Goal: Transaction & Acquisition: Purchase product/service

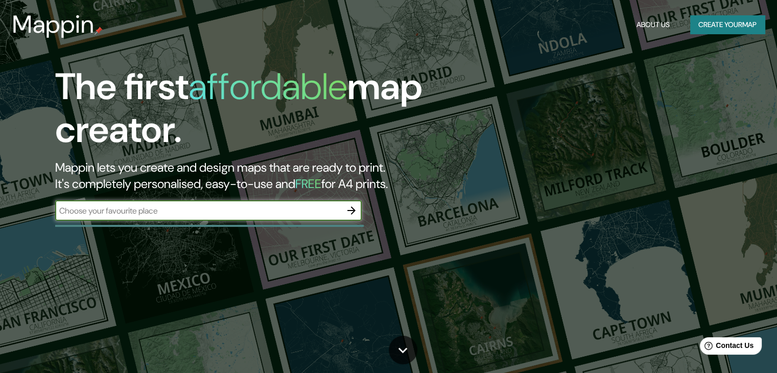
click at [233, 216] on input "text" at bounding box center [198, 211] width 286 height 12
type input "bosques aguascalientes"
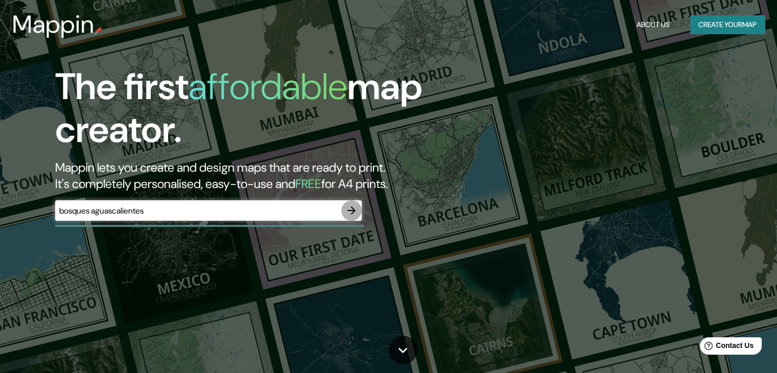
click at [351, 206] on icon "button" at bounding box center [351, 210] width 12 height 12
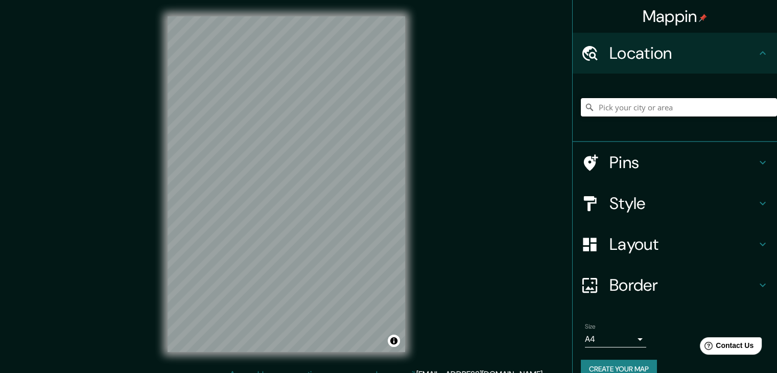
click at [637, 107] on input "Pick your city or area" at bounding box center [679, 107] width 196 height 18
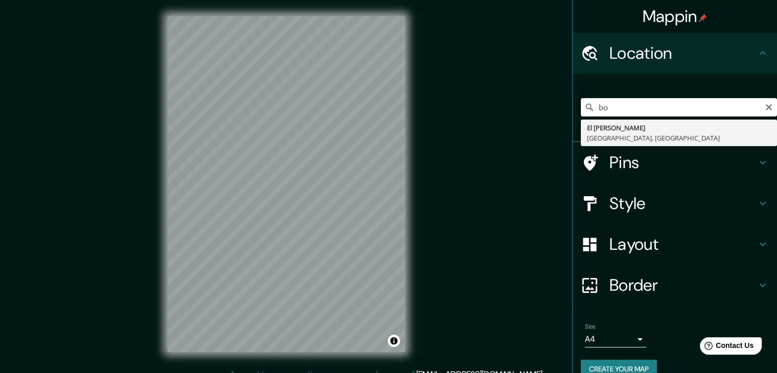
type input "b"
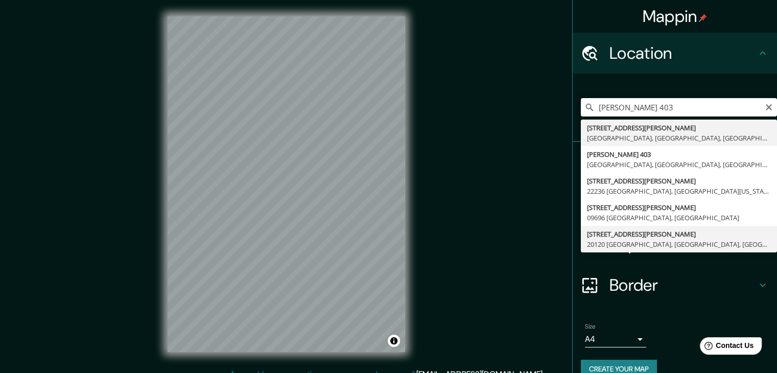
type input "[STREET_ADDRESS][PERSON_NAME]"
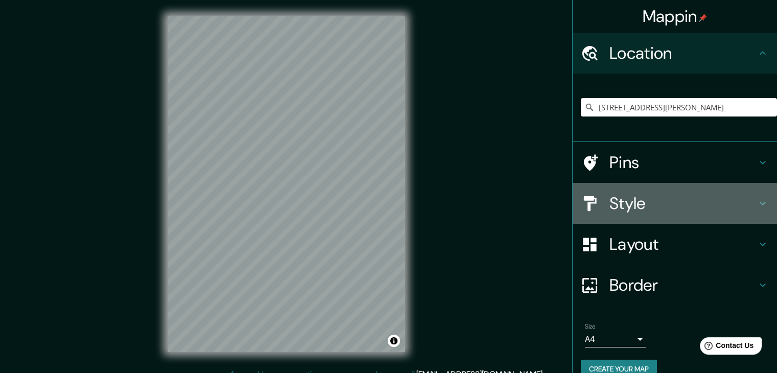
click at [637, 195] on h4 "Style" at bounding box center [682, 203] width 147 height 20
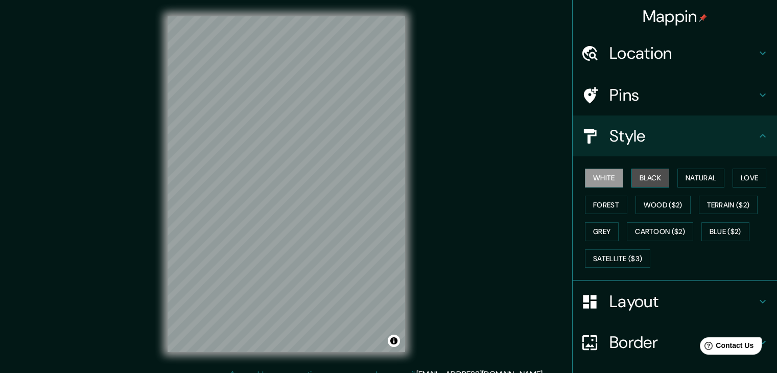
click at [649, 176] on button "Black" at bounding box center [650, 178] width 38 height 19
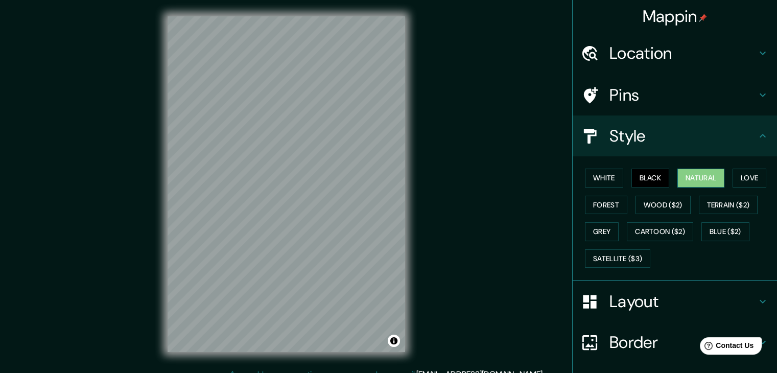
click at [685, 174] on button "Natural" at bounding box center [700, 178] width 47 height 19
click at [740, 175] on button "Love" at bounding box center [749, 178] width 34 height 19
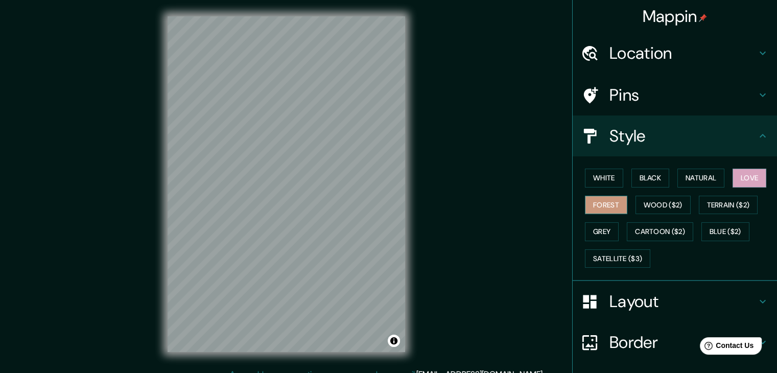
click at [606, 207] on button "Forest" at bounding box center [606, 205] width 42 height 19
click at [656, 205] on button "Wood ($2)" at bounding box center [662, 205] width 55 height 19
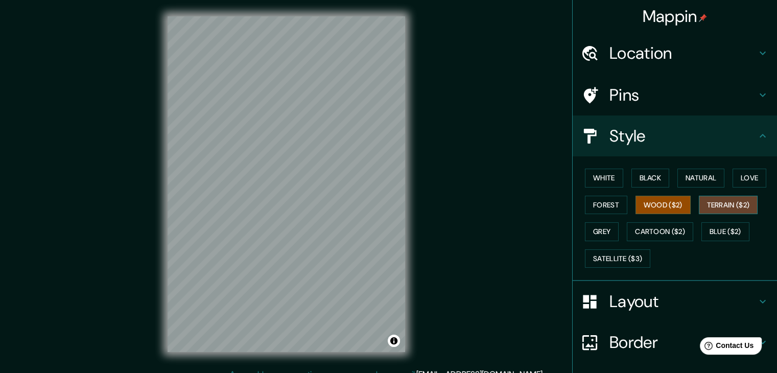
click at [725, 197] on button "Terrain ($2)" at bounding box center [728, 205] width 59 height 19
click at [720, 233] on button "Blue ($2)" at bounding box center [725, 231] width 48 height 19
click at [717, 207] on button "Terrain ($2)" at bounding box center [728, 205] width 59 height 19
click at [728, 231] on button "Blue ($2)" at bounding box center [725, 231] width 48 height 19
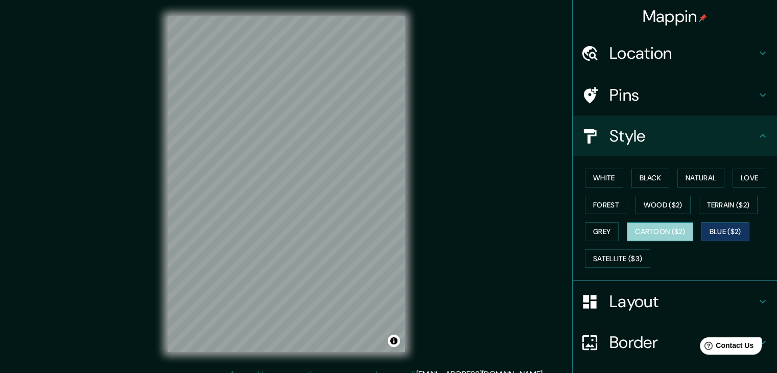
click at [656, 229] on button "Cartoon ($2)" at bounding box center [660, 231] width 66 height 19
click at [593, 227] on button "Grey" at bounding box center [602, 231] width 34 height 19
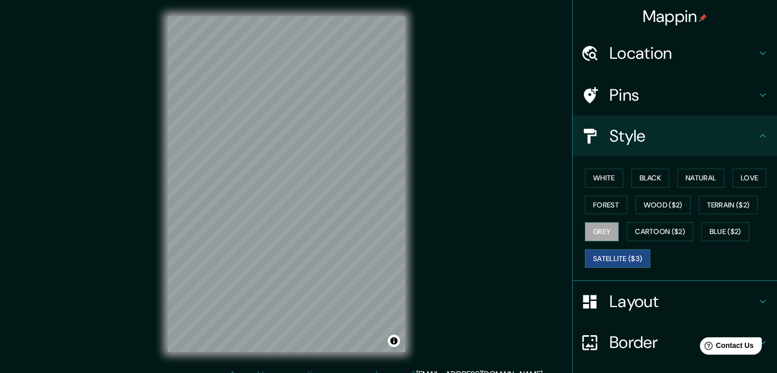
click at [606, 259] on button "Satellite ($3)" at bounding box center [617, 258] width 65 height 19
click at [744, 178] on button "Love" at bounding box center [749, 178] width 34 height 19
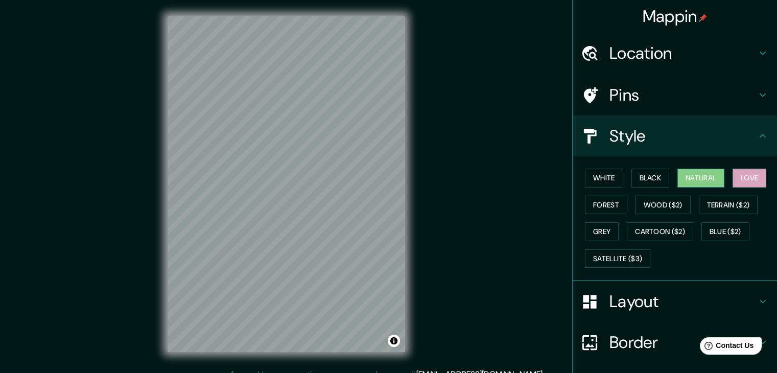
click at [701, 179] on button "Natural" at bounding box center [700, 178] width 47 height 19
click at [604, 203] on button "Forest" at bounding box center [606, 205] width 42 height 19
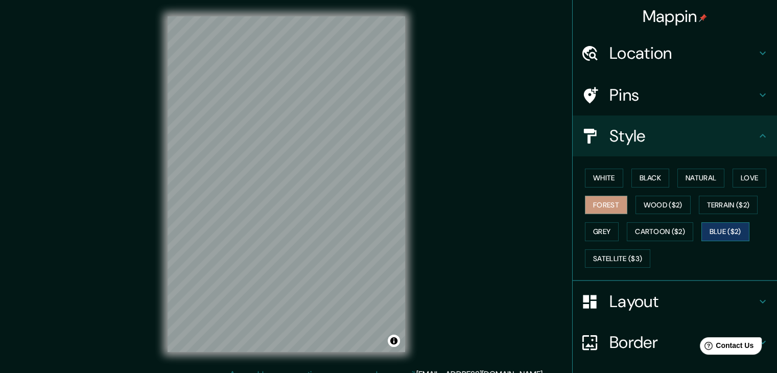
click at [712, 234] on button "Blue ($2)" at bounding box center [725, 231] width 48 height 19
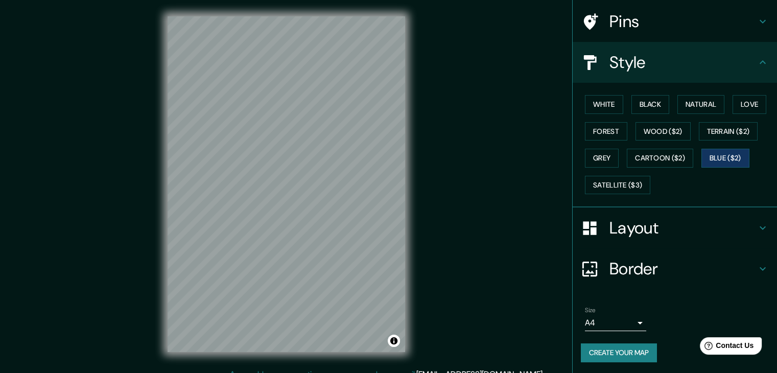
click at [634, 275] on h4 "Border" at bounding box center [682, 268] width 147 height 20
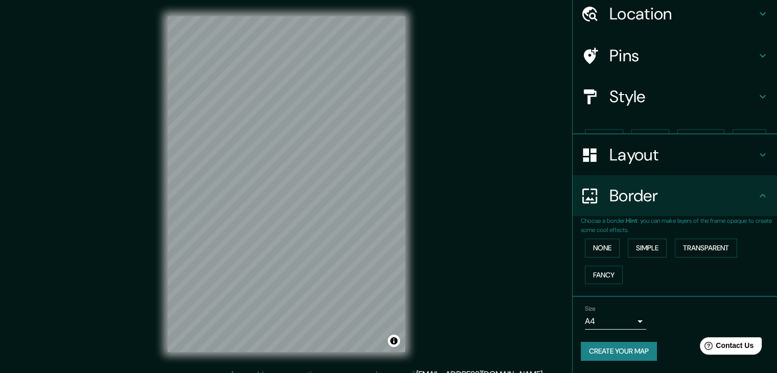
scroll to position [21, 0]
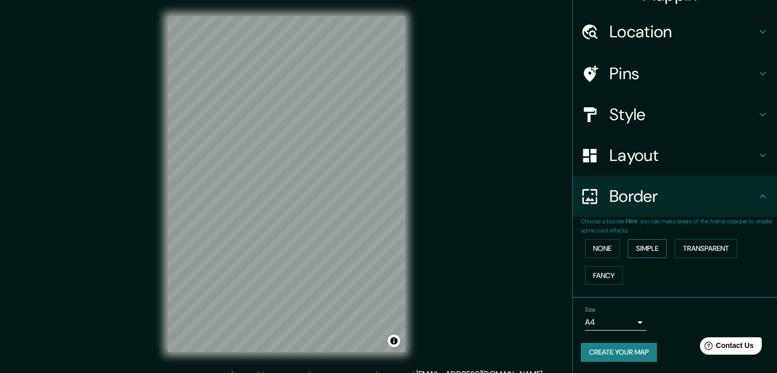
click at [641, 243] on button "Simple" at bounding box center [647, 248] width 39 height 19
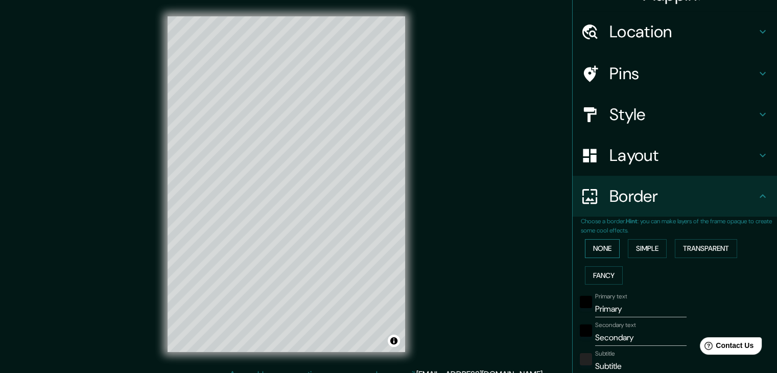
click at [598, 253] on button "None" at bounding box center [602, 248] width 35 height 19
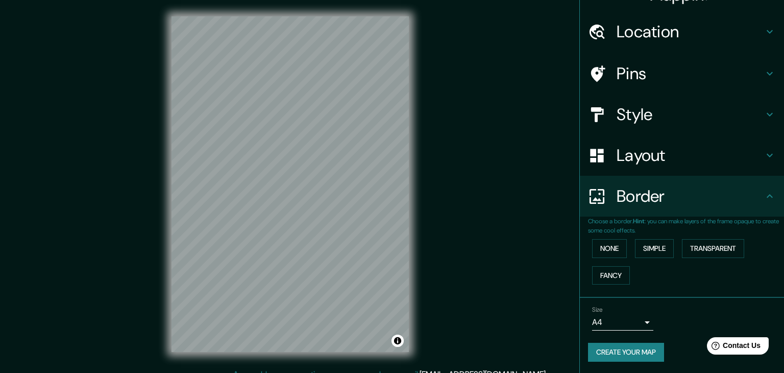
click at [633, 320] on body "Mappin Location [STREET_ADDRESS][PERSON_NAME] Pins Style Layout Border Choose a…" at bounding box center [392, 186] width 784 height 373
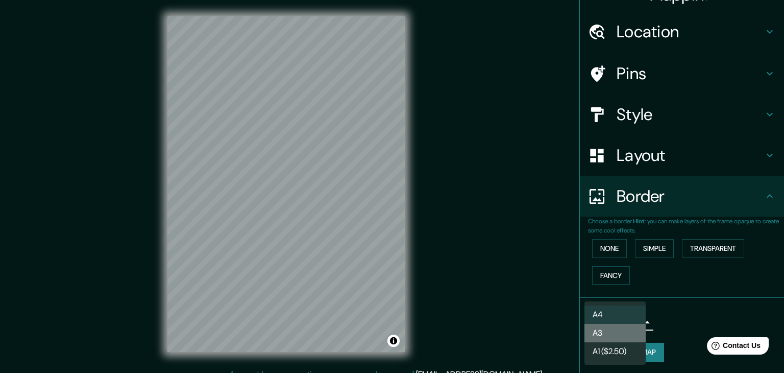
click at [620, 334] on li "A3" at bounding box center [615, 333] width 61 height 18
type input "a4"
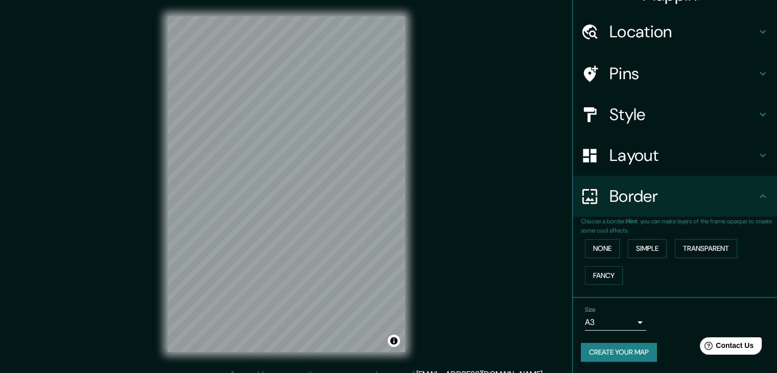
click at [609, 109] on h4 "Style" at bounding box center [682, 114] width 147 height 20
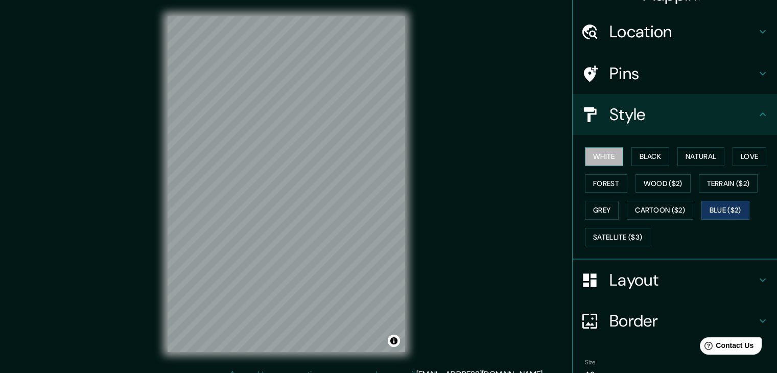
click at [599, 158] on button "White" at bounding box center [604, 156] width 38 height 19
click at [604, 190] on button "Forest" at bounding box center [606, 183] width 42 height 19
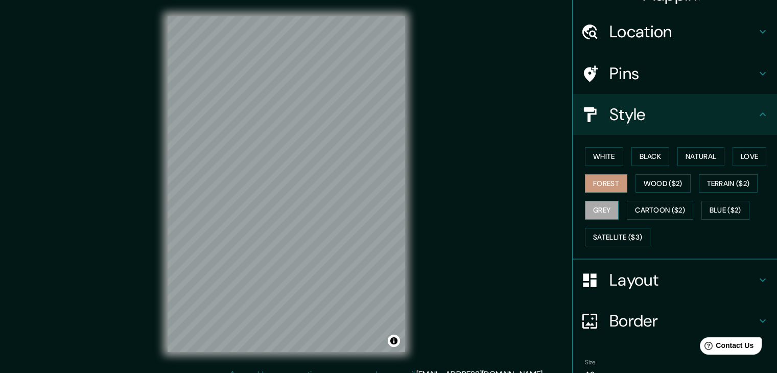
click at [605, 205] on button "Grey" at bounding box center [602, 210] width 34 height 19
click at [656, 180] on button "Wood ($2)" at bounding box center [662, 183] width 55 height 19
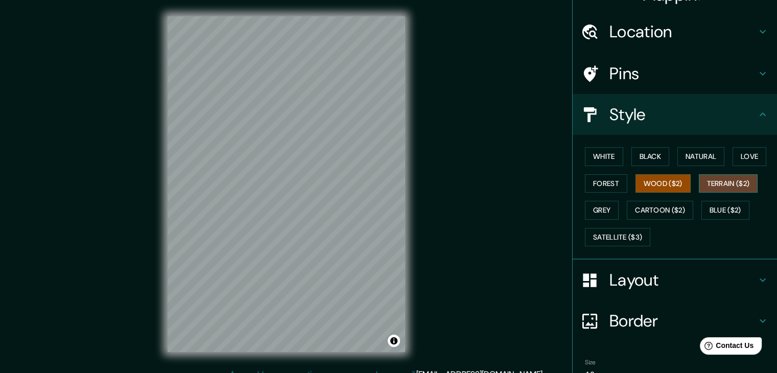
click at [720, 179] on button "Terrain ($2)" at bounding box center [728, 183] width 59 height 19
click at [603, 202] on button "Grey" at bounding box center [602, 210] width 34 height 19
